Goal: Information Seeking & Learning: Learn about a topic

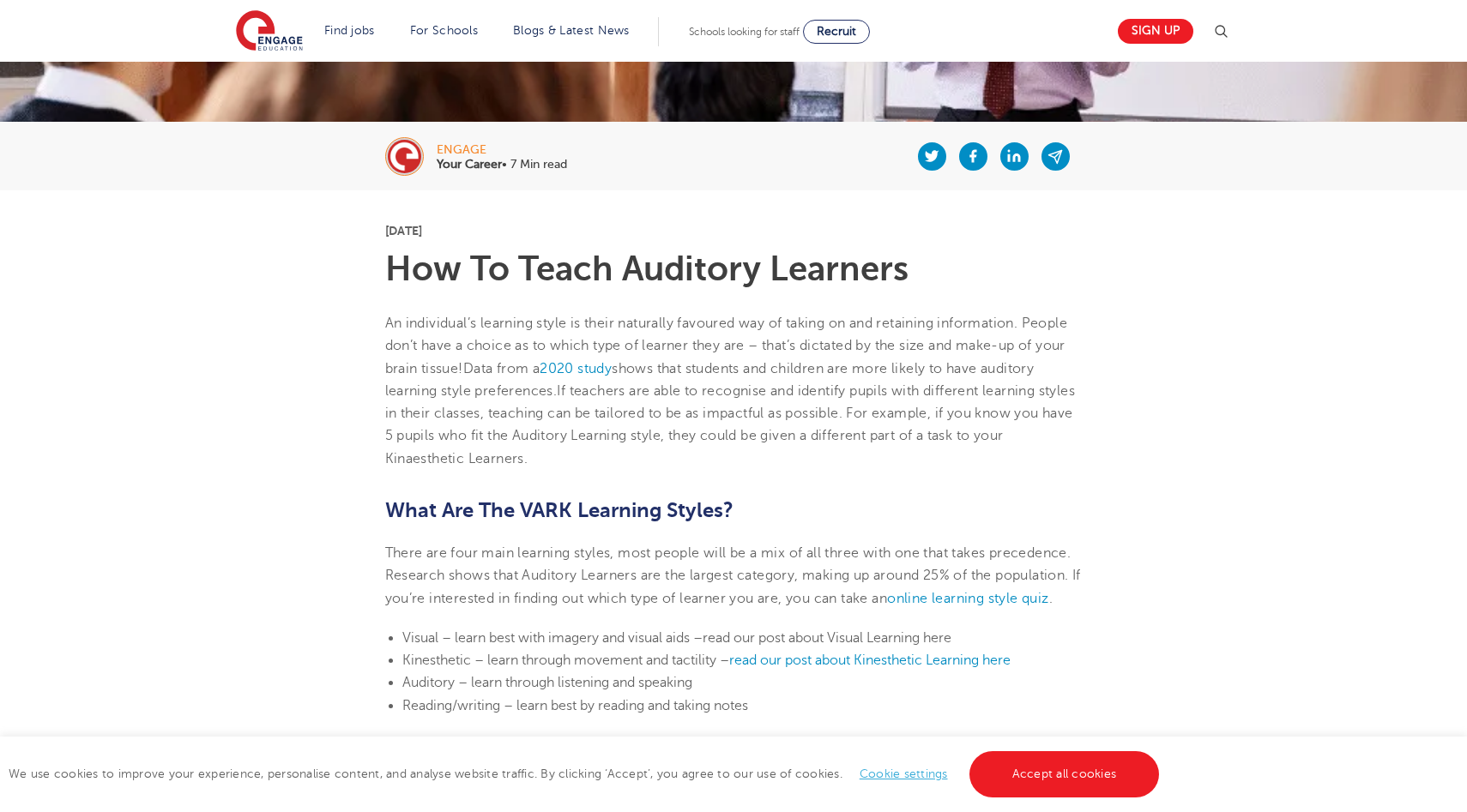
scroll to position [294, 0]
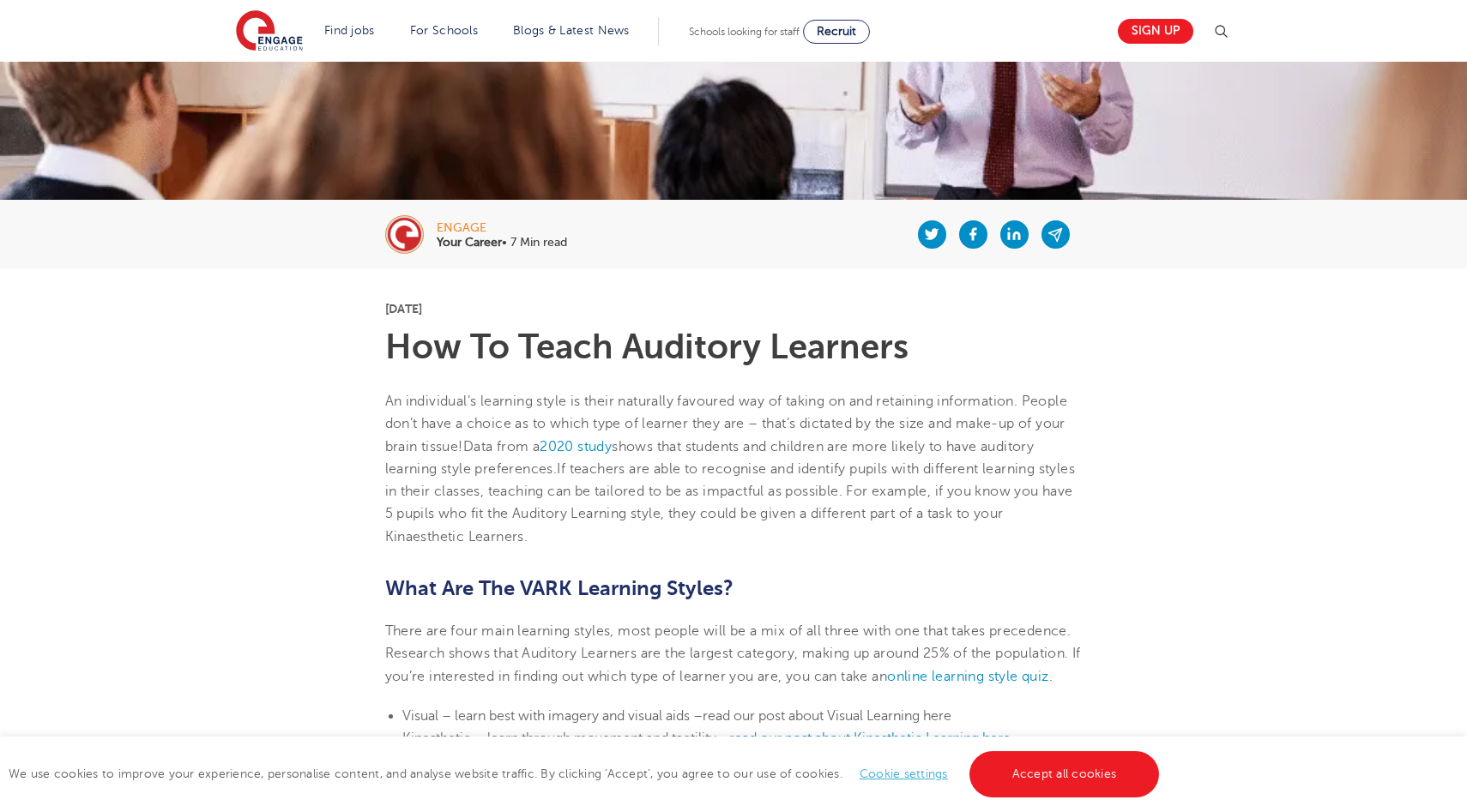
scroll to position [201, 0]
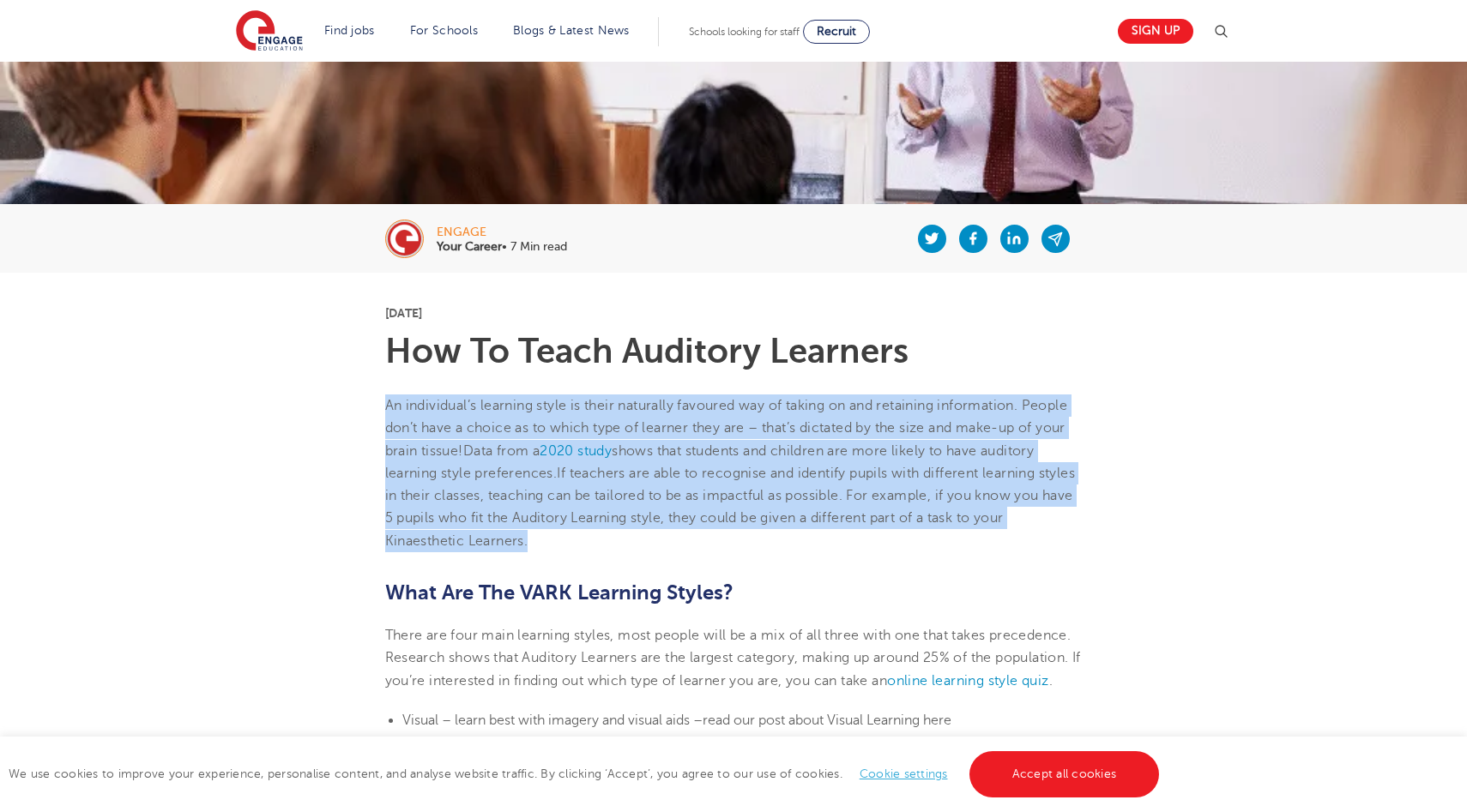
drag, startPoint x: 387, startPoint y: 401, endPoint x: 635, endPoint y: 564, distance: 296.8
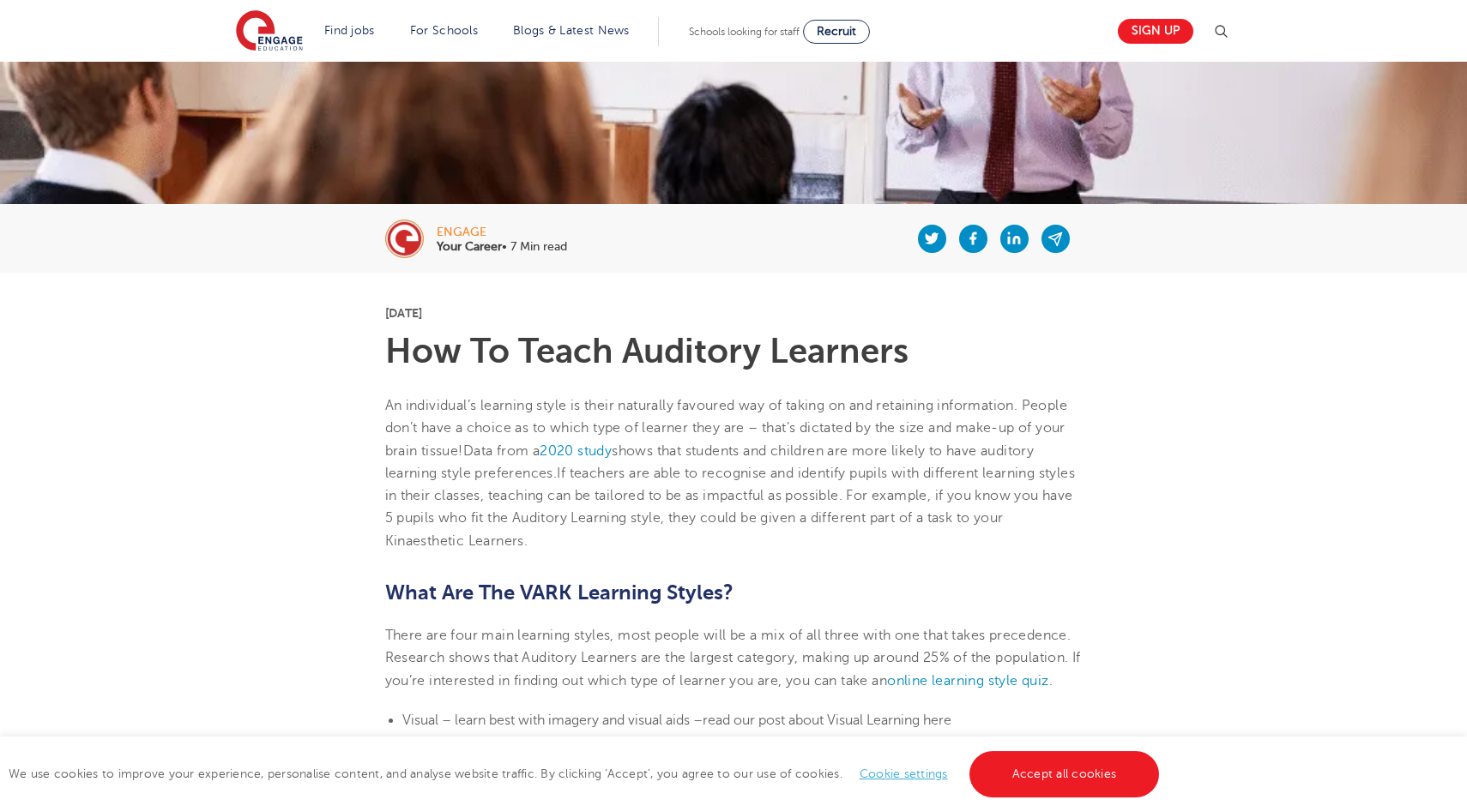
scroll to position [203, 0]
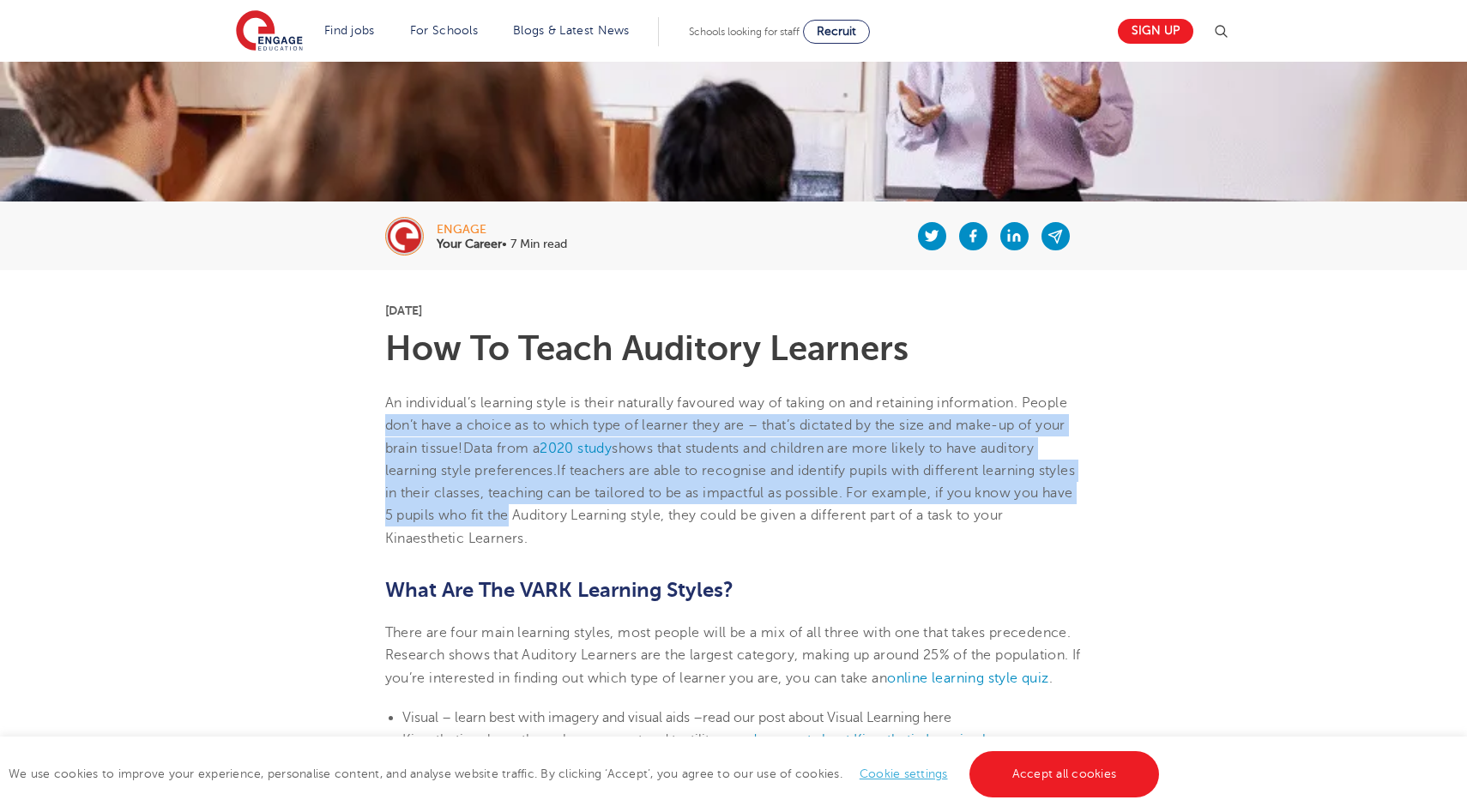
drag, startPoint x: 573, startPoint y: 526, endPoint x: 312, endPoint y: 418, distance: 282.5
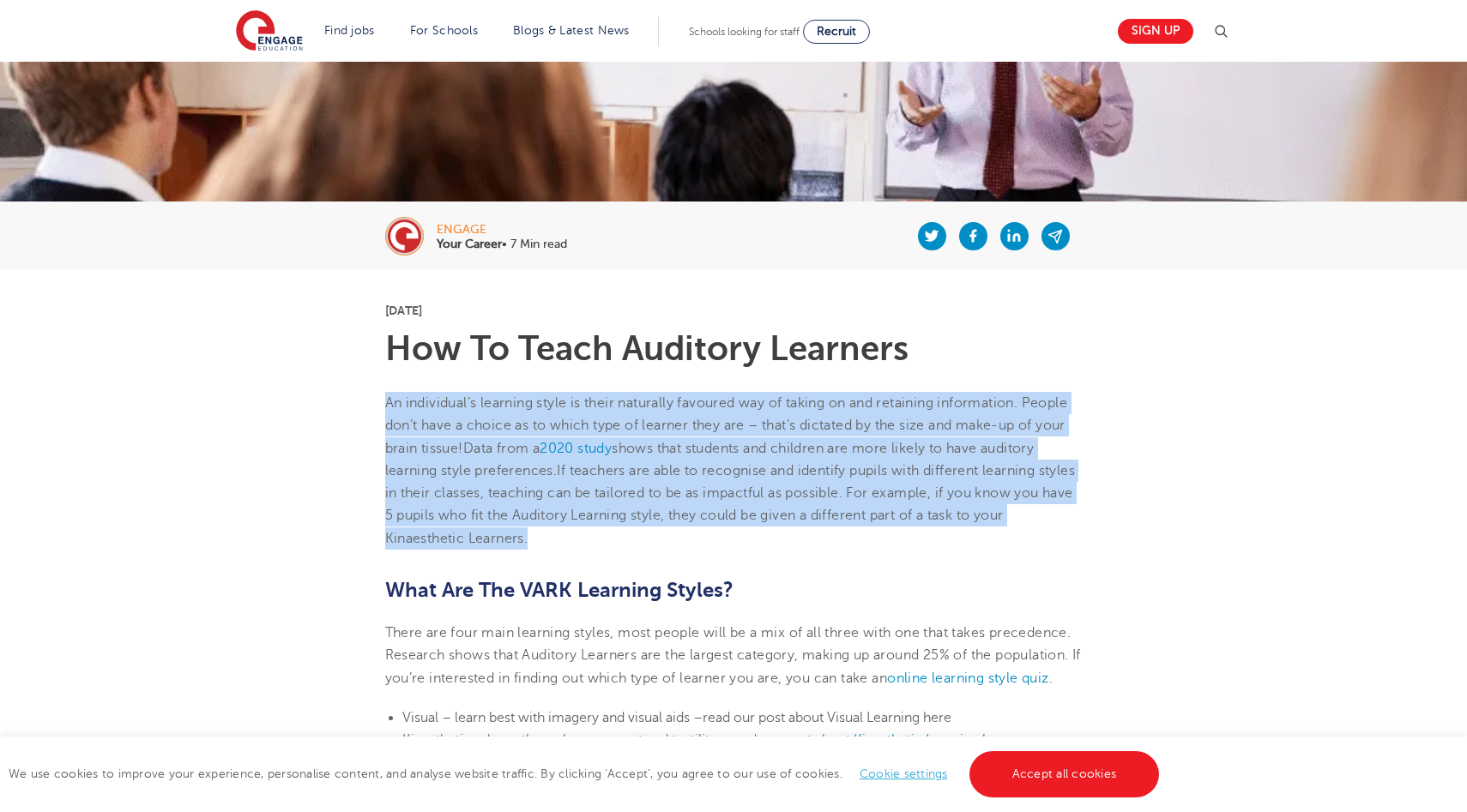
drag, startPoint x: 326, startPoint y: 411, endPoint x: 556, endPoint y: 534, distance: 260.8
copy p "An individual’s learning style is their naturally favoured way of taking on and…"
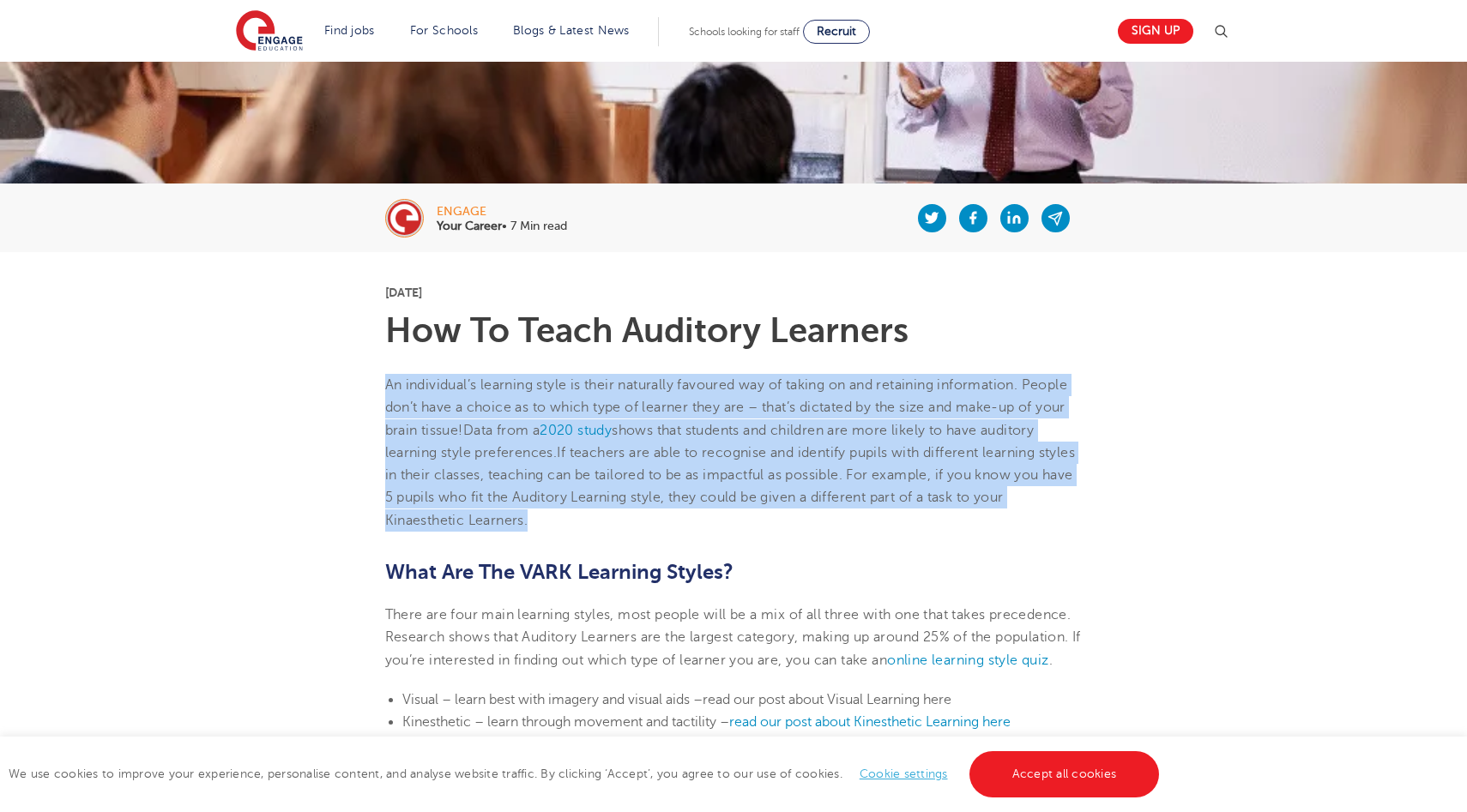
scroll to position [227, 0]
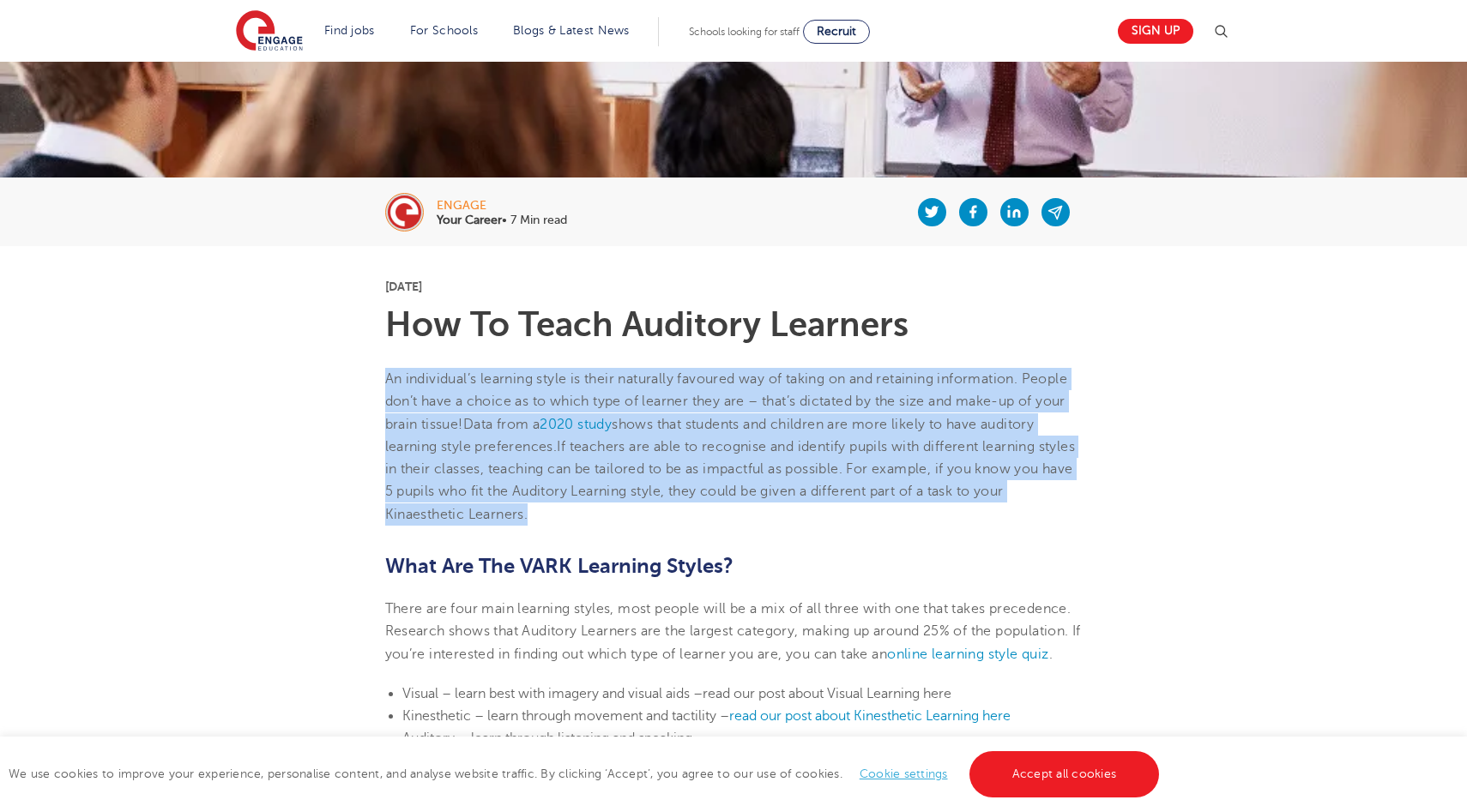
click at [837, 406] on span "An individual’s learning style is their naturally favoured way of taking on and…" at bounding box center [726, 402] width 682 height 61
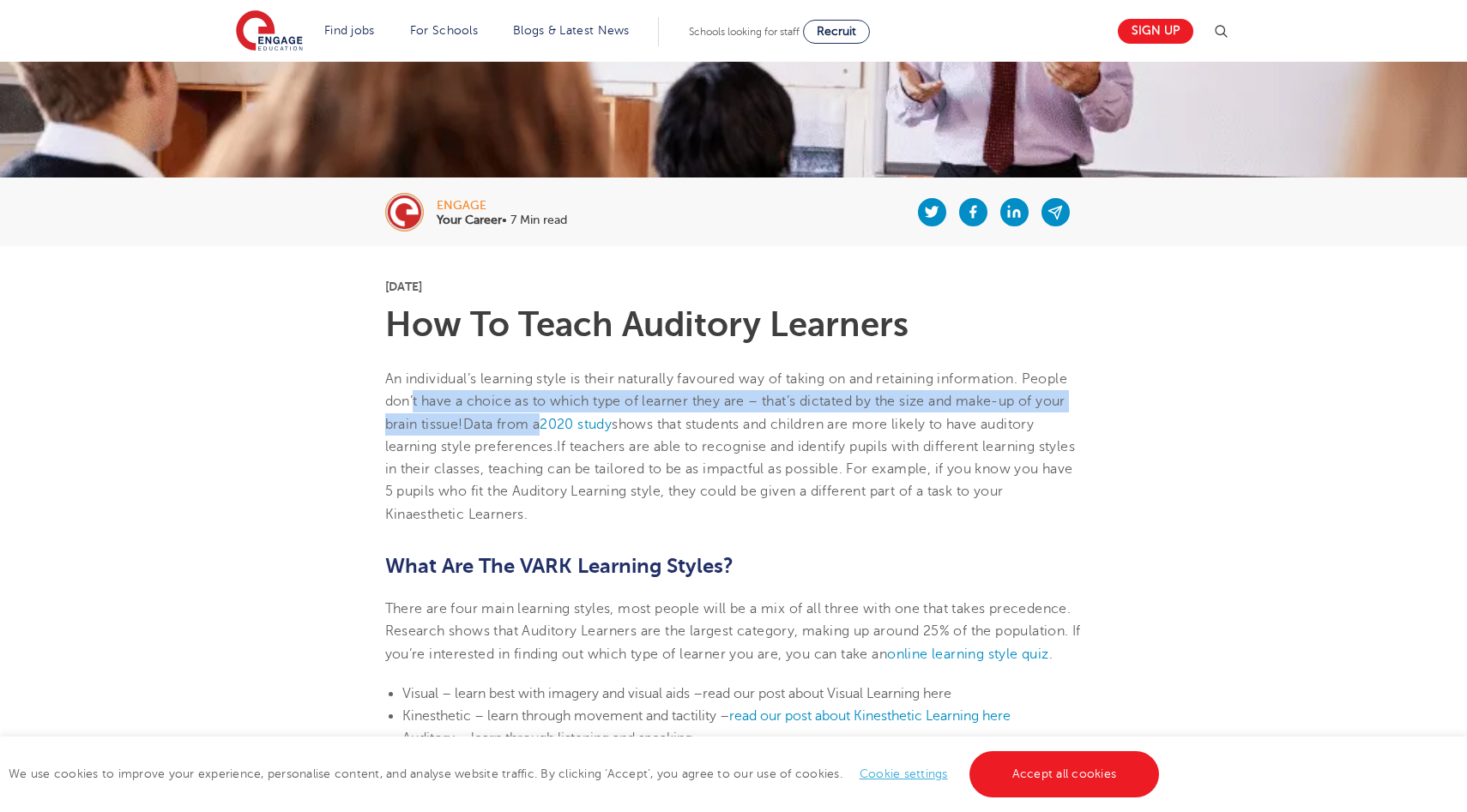
drag, startPoint x: 415, startPoint y: 393, endPoint x: 545, endPoint y: 431, distance: 135.4
click at [541, 431] on p "An individual’s learning style is their naturally favoured way of taking on and…" at bounding box center [733, 447] width 697 height 158
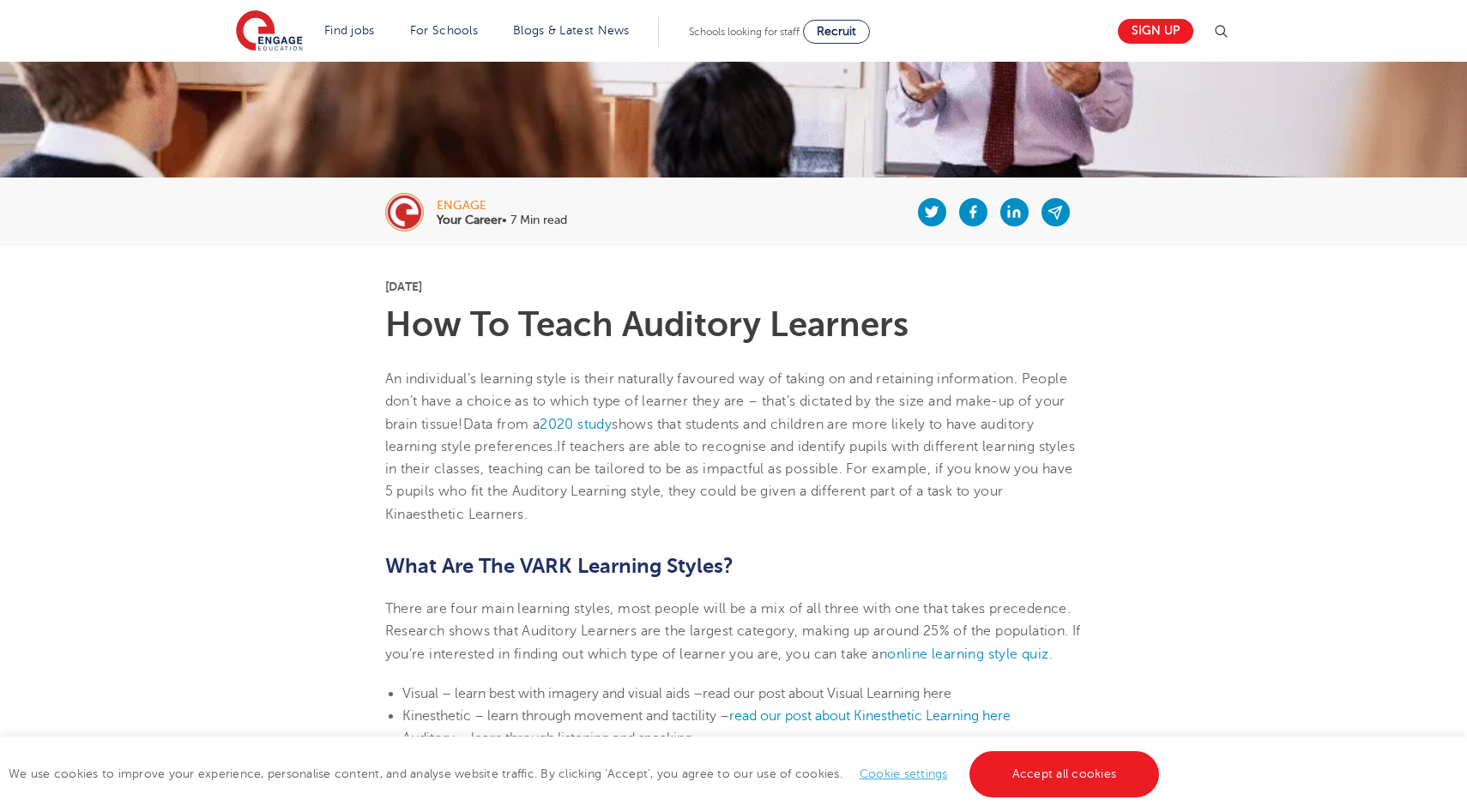
click at [559, 431] on p "An individual’s learning style is their naturally favoured way of taking on and…" at bounding box center [733, 447] width 697 height 158
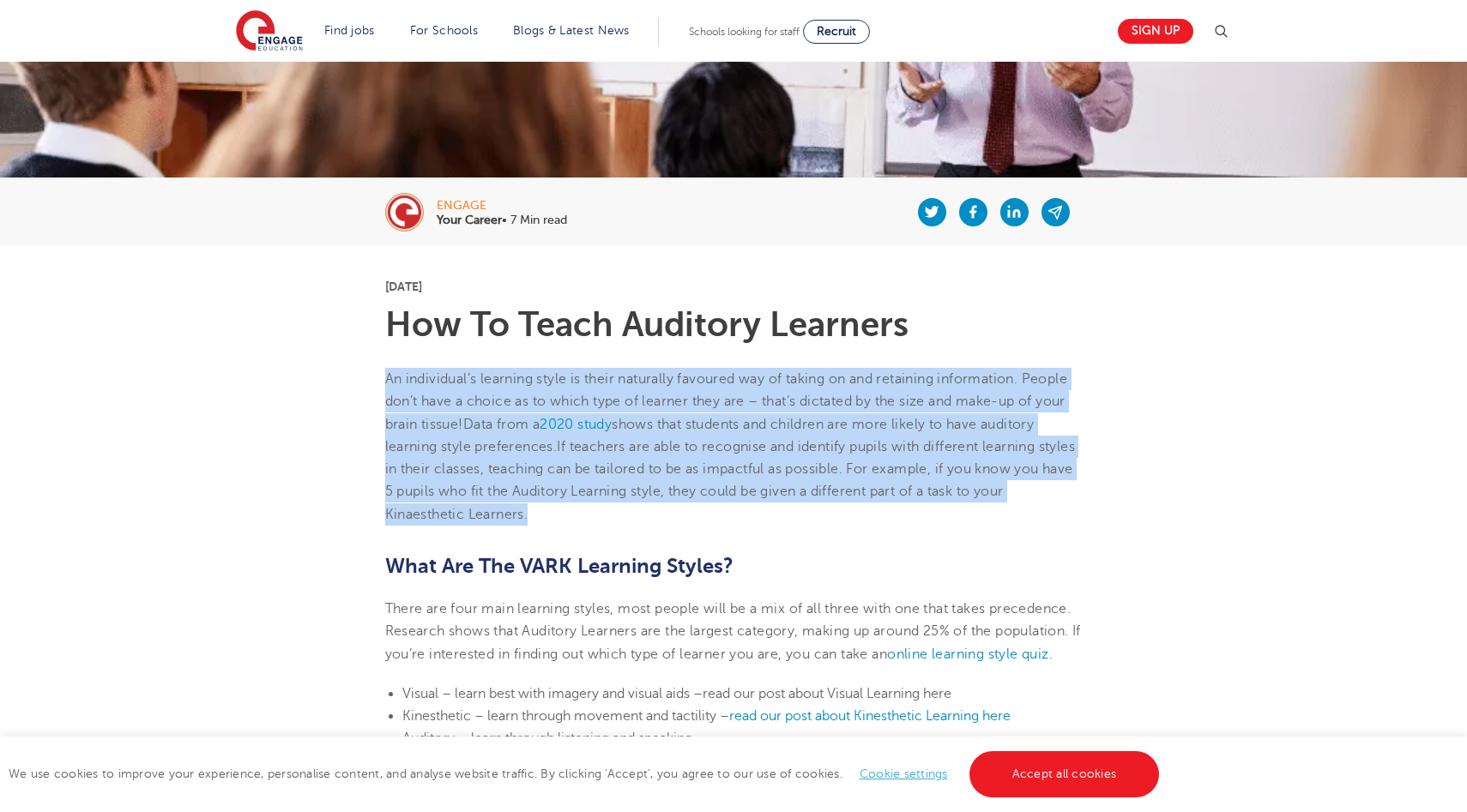
drag, startPoint x: 362, startPoint y: 353, endPoint x: 401, endPoint y: 534, distance: 185.2
